Goal: Task Accomplishment & Management: Manage account settings

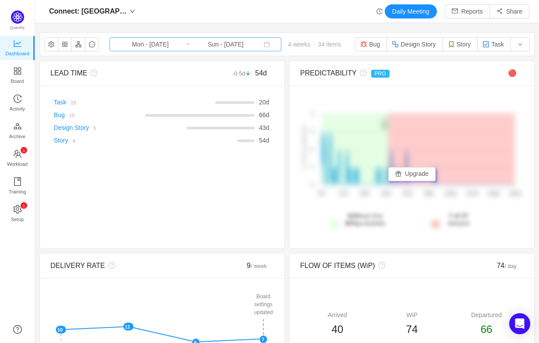
click at [161, 47] on input "Mon - [DATE]" at bounding box center [150, 44] width 71 height 10
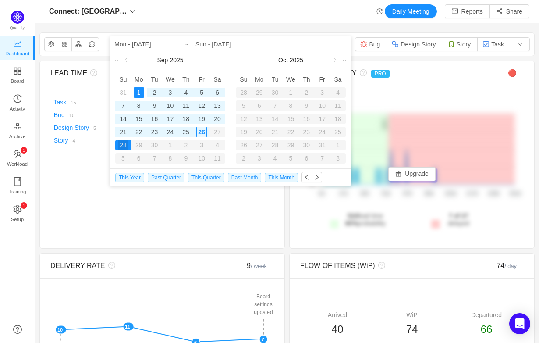
click at [137, 131] on div "22" at bounding box center [139, 132] width 11 height 11
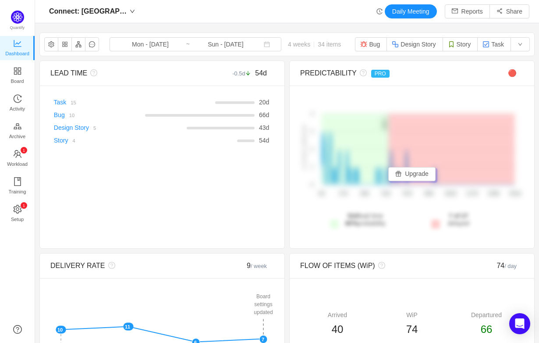
click at [266, 11] on div "Connect: Kanban Daily Meeting Reports Share" at bounding box center [287, 11] width 485 height 14
click at [222, 42] on input "Sun - Sep 28, 2025" at bounding box center [225, 44] width 71 height 10
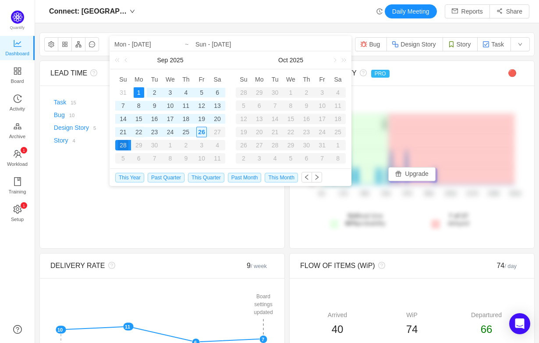
click at [140, 133] on div "22" at bounding box center [139, 132] width 11 height 11
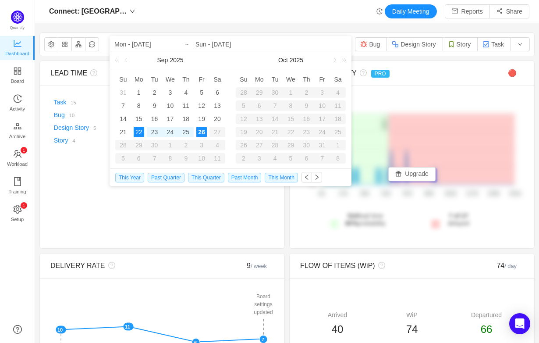
click at [202, 132] on div "26" at bounding box center [201, 132] width 11 height 11
type input "Mon - Sep 22, 2025"
type input "Fri - Sep 26, 2025"
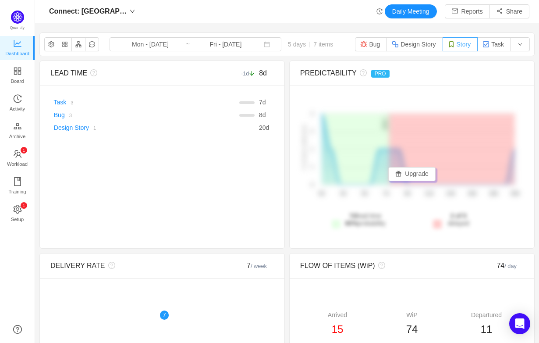
click at [456, 46] on button "Story" at bounding box center [461, 44] width 36 height 14
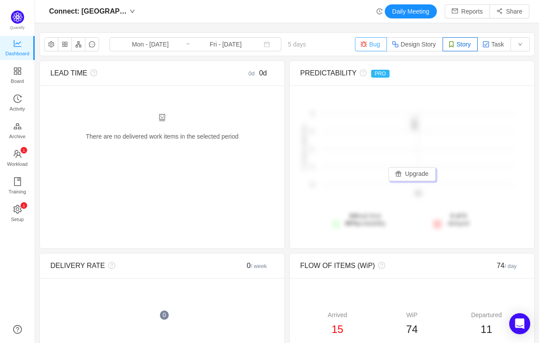
click at [360, 43] on img "button" at bounding box center [363, 44] width 7 height 7
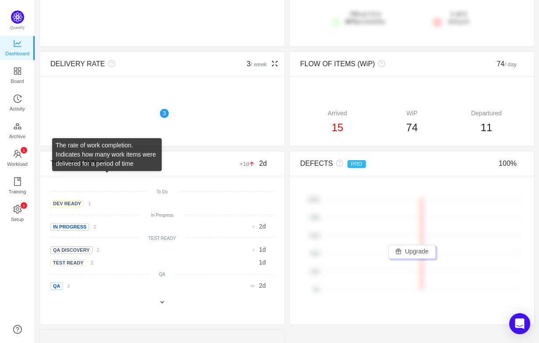
scroll to position [208, 0]
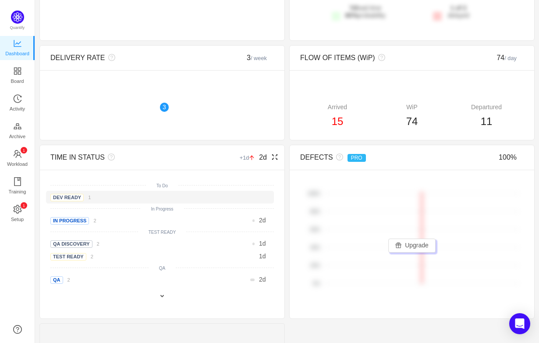
click at [103, 195] on div "Dev Ready 1" at bounding box center [96, 196] width 93 height 9
click at [72, 198] on span "Dev Ready" at bounding box center [66, 197] width 33 height 7
click at [90, 198] on small "1" at bounding box center [89, 197] width 3 height 5
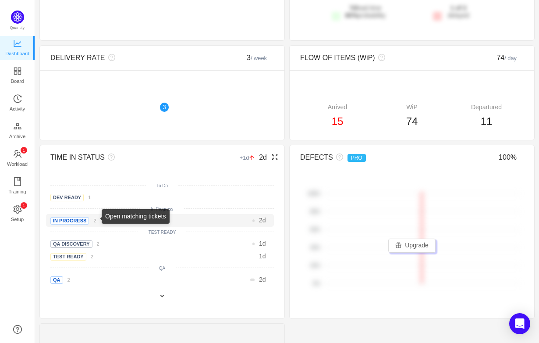
click at [96, 220] on small "2" at bounding box center [94, 220] width 3 height 5
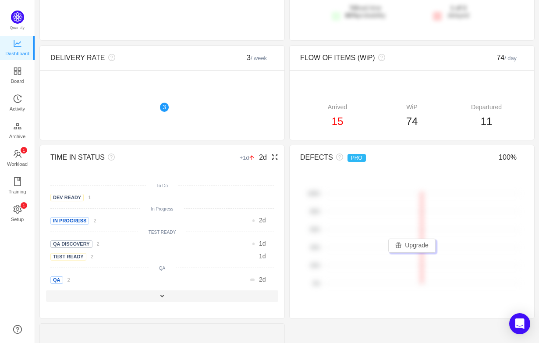
click at [157, 299] on div at bounding box center [162, 295] width 232 height 11
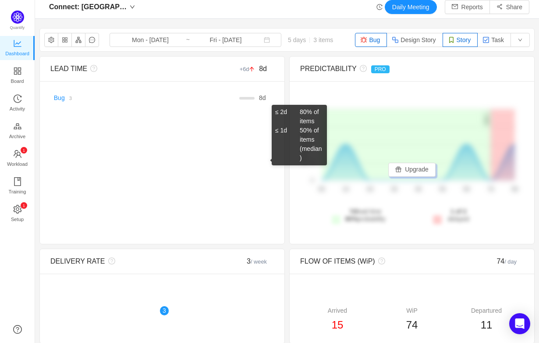
scroll to position [0, 0]
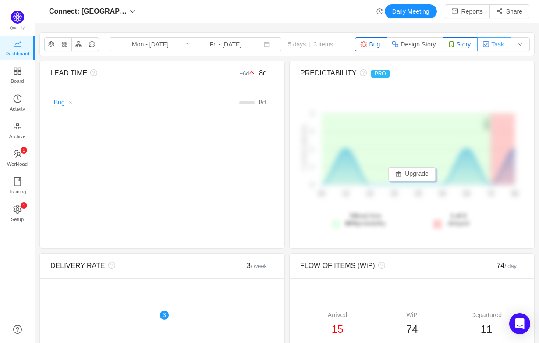
click at [492, 43] on button "Task" at bounding box center [494, 44] width 34 height 14
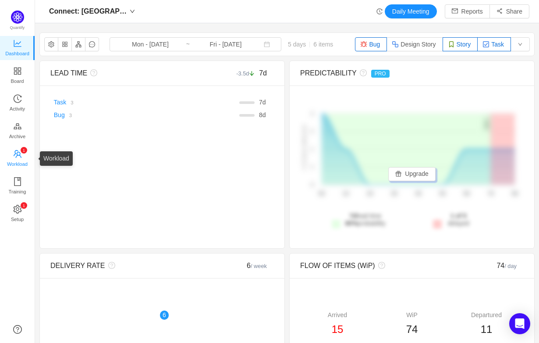
click at [19, 163] on span "Workload" at bounding box center [17, 164] width 21 height 18
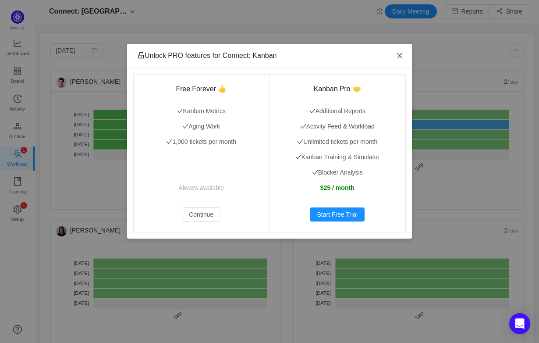
click at [400, 55] on icon "icon: close" at bounding box center [399, 55] width 5 height 5
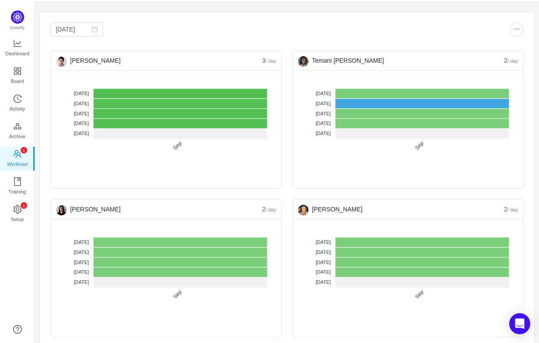
scroll to position [25, 0]
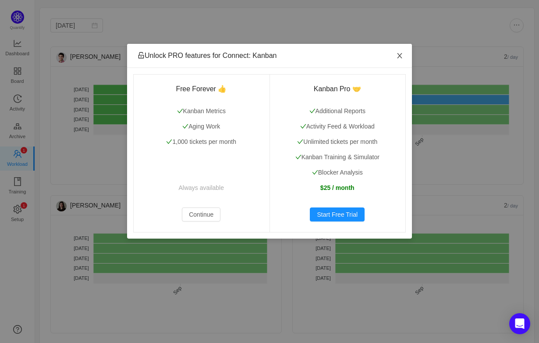
click at [401, 57] on icon "icon: close" at bounding box center [399, 55] width 7 height 7
click at [205, 214] on button "Continue" at bounding box center [201, 214] width 39 height 14
click at [207, 218] on button "Continue" at bounding box center [201, 214] width 39 height 14
click at [398, 55] on icon "icon: close" at bounding box center [399, 55] width 5 height 5
click at [396, 53] on icon "icon: close" at bounding box center [399, 55] width 7 height 7
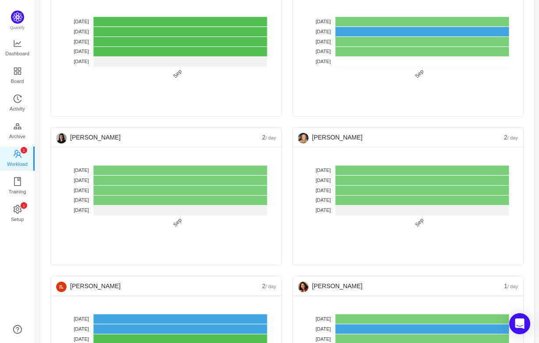
scroll to position [96, 0]
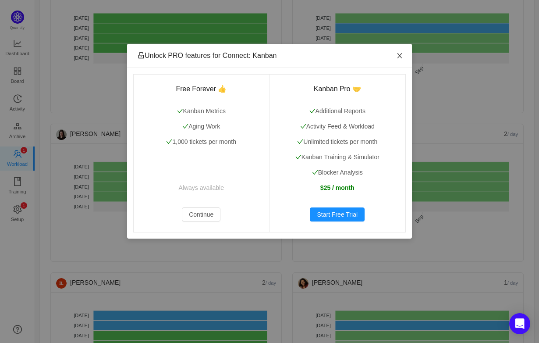
click at [395, 57] on span "Close" at bounding box center [399, 56] width 25 height 25
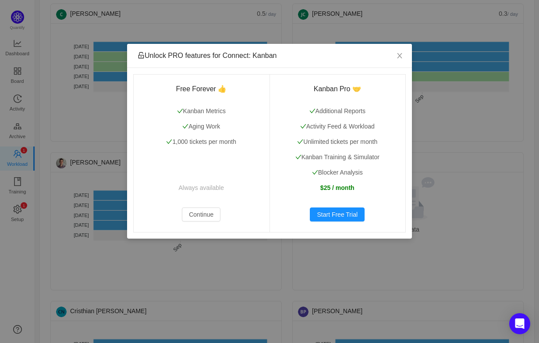
scroll to position [665, 0]
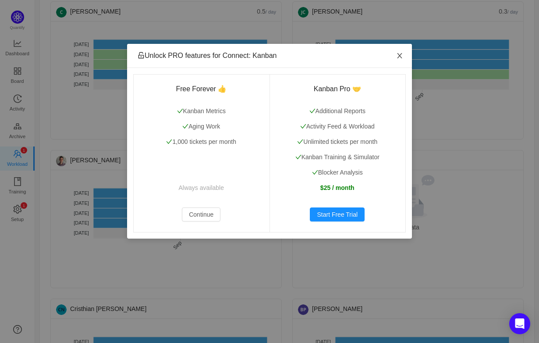
click at [400, 55] on icon "icon: close" at bounding box center [399, 55] width 5 height 5
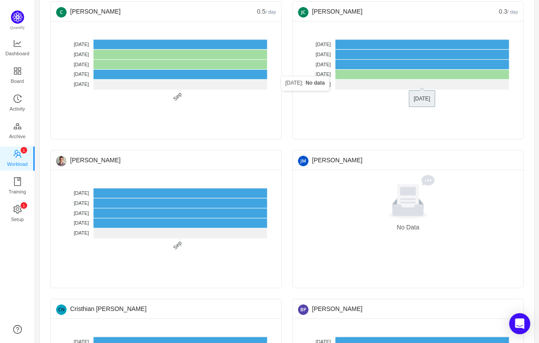
scroll to position [774, 0]
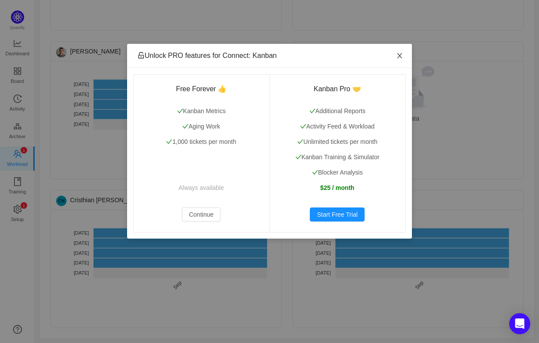
click at [399, 56] on icon "icon: close" at bounding box center [399, 55] width 7 height 7
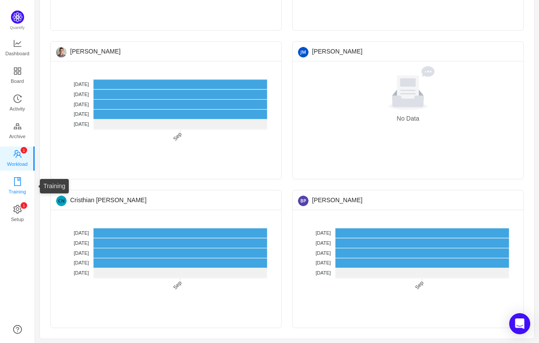
click at [25, 187] on span "Training" at bounding box center [17, 192] width 18 height 18
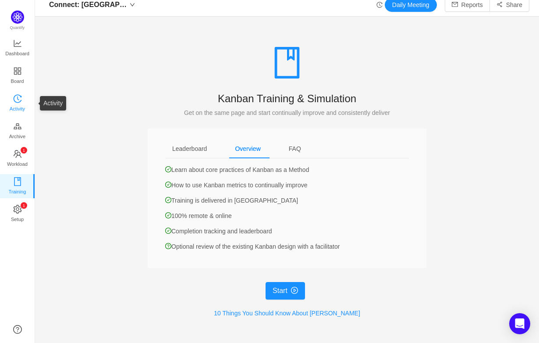
click at [19, 109] on span "Activity" at bounding box center [17, 109] width 15 height 18
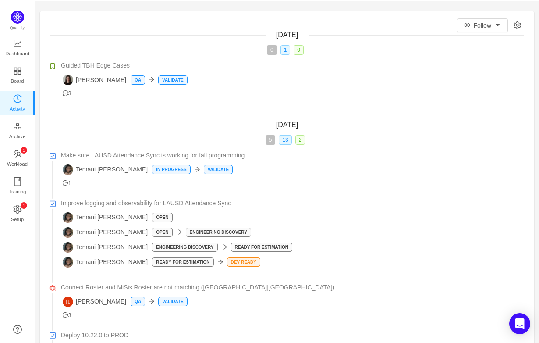
scroll to position [23, 0]
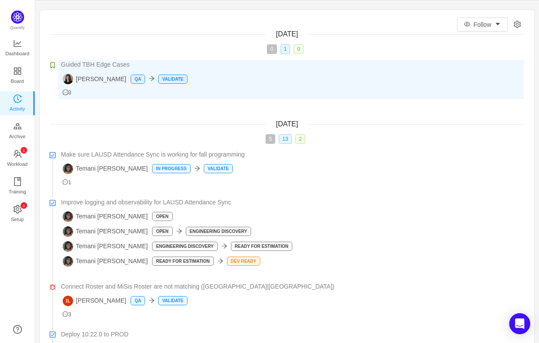
click at [65, 93] on icon "icon: message" at bounding box center [66, 92] width 6 height 6
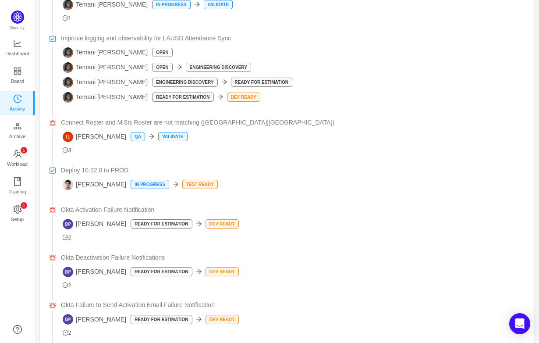
scroll to position [0, 0]
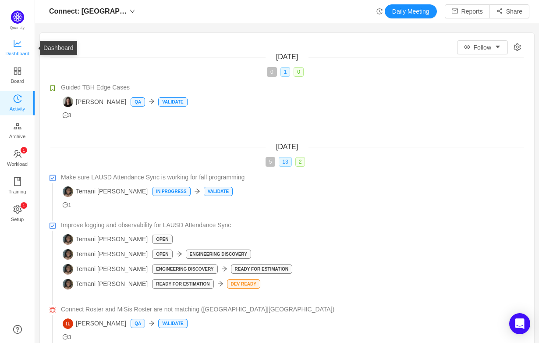
click at [13, 51] on span "Dashboard" at bounding box center [17, 54] width 24 height 18
click at [20, 74] on span "Board" at bounding box center [17, 81] width 13 height 18
click at [19, 74] on span "Board" at bounding box center [17, 81] width 13 height 18
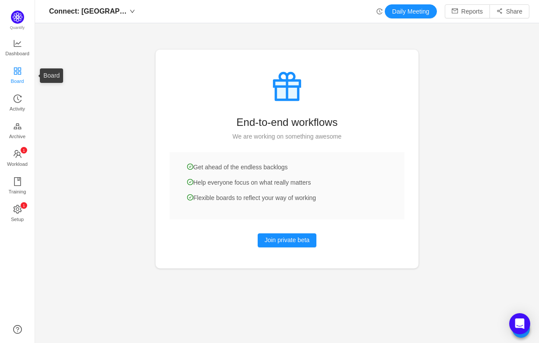
click at [20, 72] on icon "icon: appstore" at bounding box center [17, 71] width 9 height 9
click at [18, 71] on icon "icon: appstore" at bounding box center [17, 71] width 9 height 9
click at [20, 41] on icon "icon: line-chart" at bounding box center [17, 43] width 9 height 9
